Goal: Task Accomplishment & Management: Complete application form

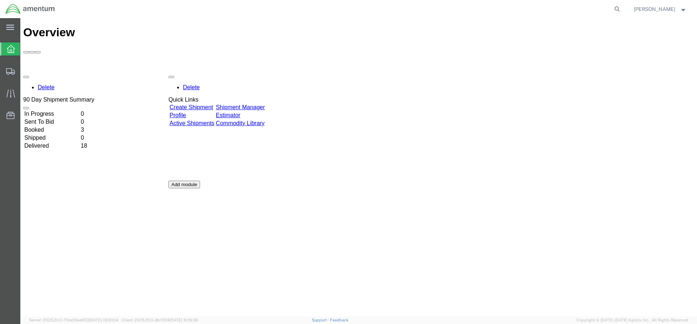
click at [208, 104] on link "Create Shipment" at bounding box center [192, 107] width 44 height 6
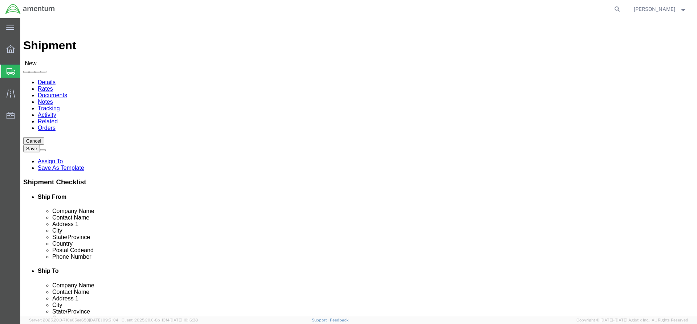
select select
click input "text"
type input "[PERSON_NAME]"
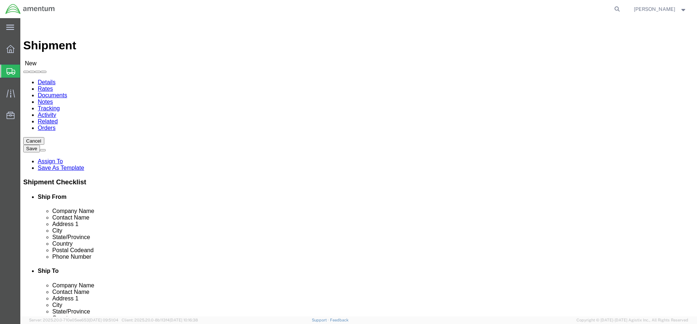
click p "- Amentum - ([PERSON_NAME]) Bldg P2050 [PERSON_NAME][GEOGRAPHIC_DATA]"
select select
type input "Amentum"
type input "[PERSON_NAME]"
type input "Bldg P2050 [PERSON_NAME][GEOGRAPHIC_DATA]"
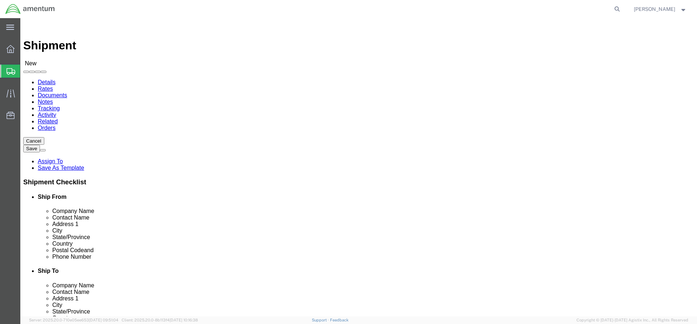
type input "Fort Drum"
type input "13602"
type input "[PHONE_NUMBER]"
type input "[PERSON_NAME][EMAIL_ADDRESS][DOMAIN_NAME]"
checkbox input "true"
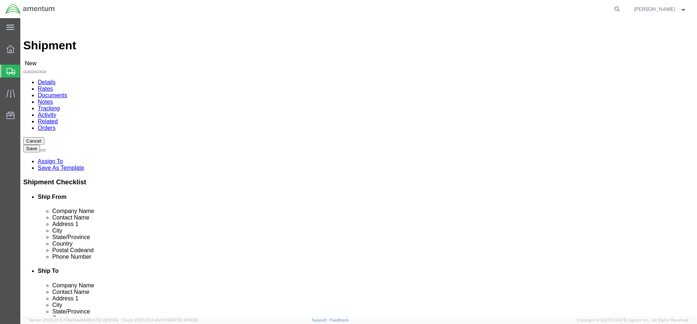
select select "NY"
drag, startPoint x: 135, startPoint y: 151, endPoint x: 92, endPoint y: 153, distance: 44.0
click div "Contact Name [PERSON_NAME] [PERSON_NAME]"
type input "[PERSON_NAME]"
drag, startPoint x: 127, startPoint y: 137, endPoint x: 90, endPoint y: 137, distance: 37.0
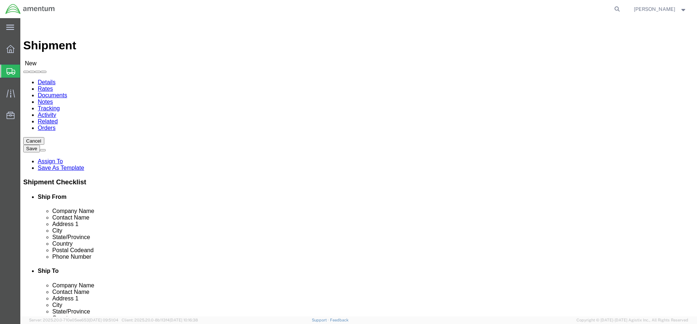
click div "Company Name Amentum"
type input "AFMA DRUM"
click input "[PHONE_NUMBER]"
type input "[PHONE_NUMBER]"
click input "[PERSON_NAME][EMAIL_ADDRESS][DOMAIN_NAME]"
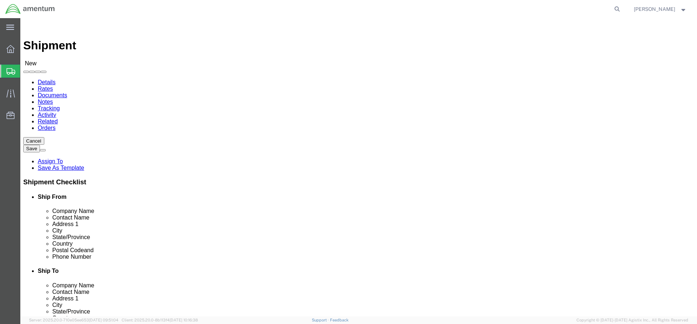
drag, startPoint x: 184, startPoint y: 260, endPoint x: 109, endPoint y: 258, distance: 75.2
click input "[PERSON_NAME][EMAIL_ADDRESS][DOMAIN_NAME]"
click input "text"
checkbox input "false"
type input "[PERSON_NAME]"
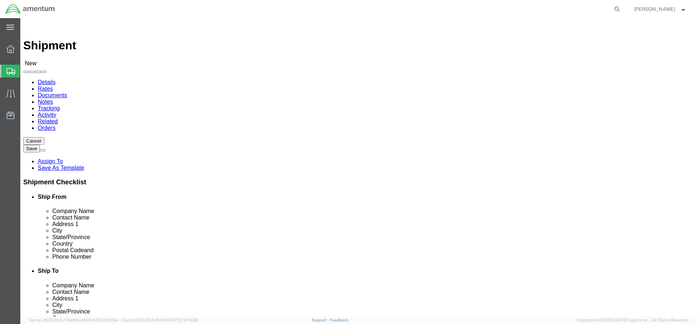
click input "text"
type input "[PERSON_NAME]"
click input "text"
type input "[STREET_ADDRESS]"
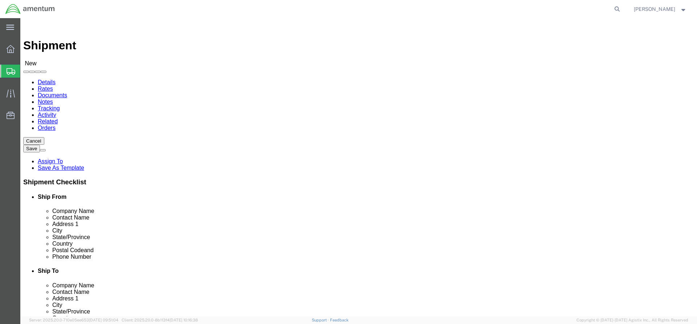
select select
click input "text"
type input "[GEOGRAPHIC_DATA][PERSON_NAME]"
click div "Location My Profile Location [PHONE_NUMBER] [PHONE_NUMBER] [PHONE_NUMBER] [PHON…"
select select
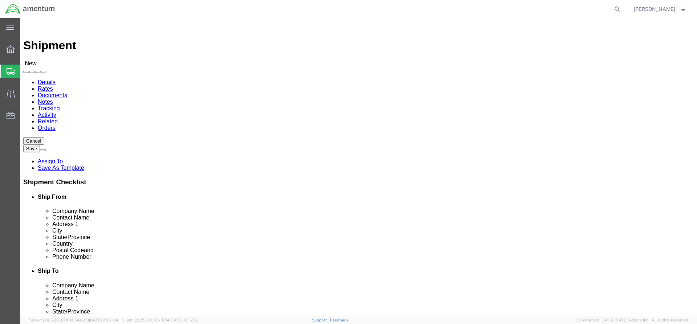
click body "Shipment New Details Rates Documents Notes Tracking Activity Related Orders Can…"
type input "Co"
select select
click input "Postal Code"
type input "80913"
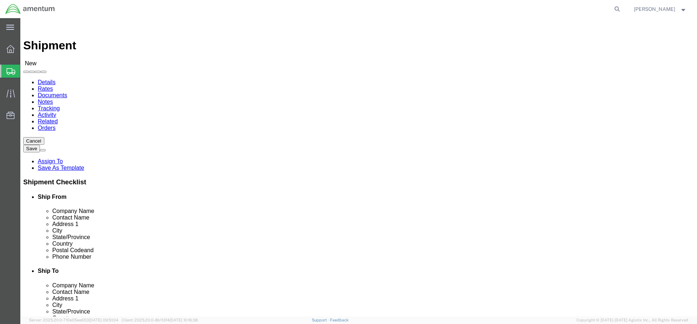
select select
click input "text"
type input "[PHONE_NUMBER]"
click button "Continue"
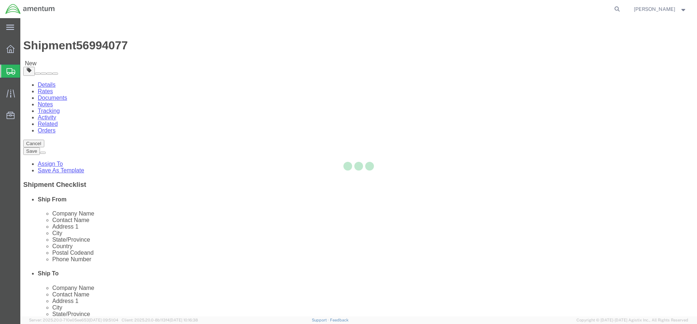
select select "CBOX"
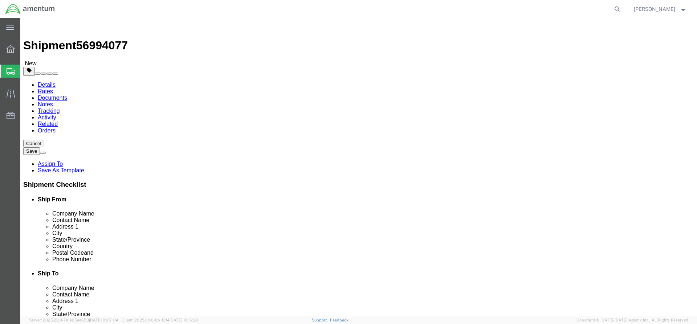
click input "text"
type input "9"
click input "9"
